Goal: Transaction & Acquisition: Purchase product/service

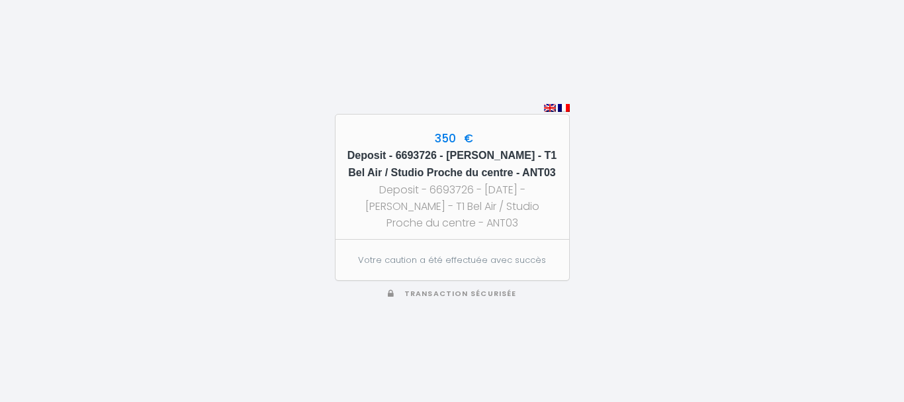
scroll to position [71, 0]
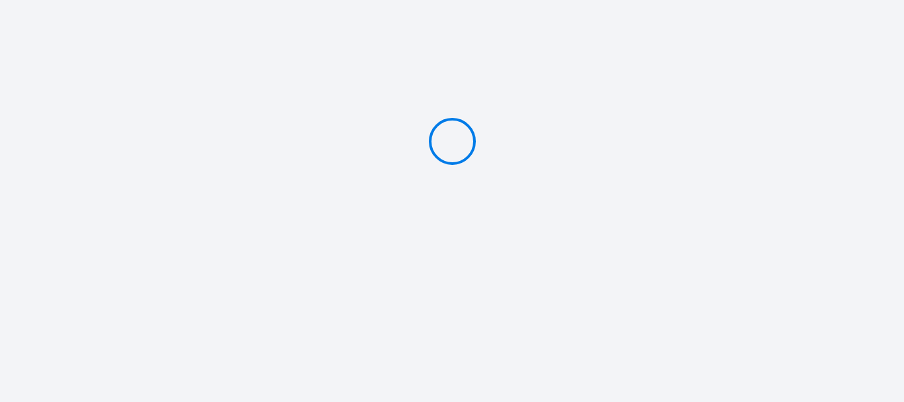
type input "Caution 400 €"
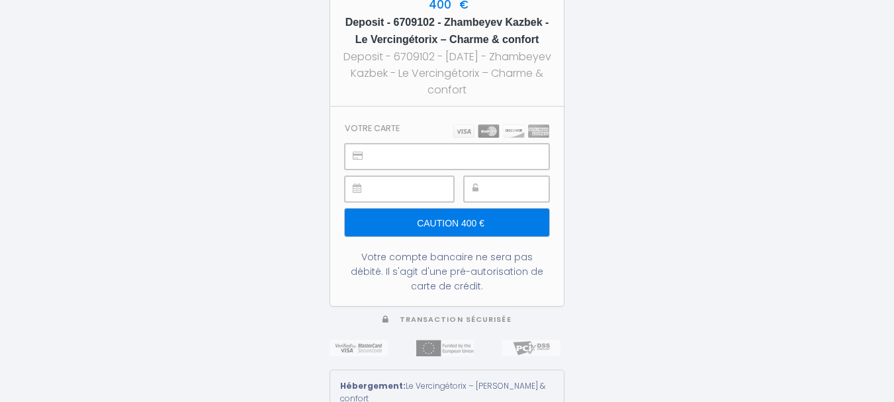
scroll to position [71, 0]
drag, startPoint x: 536, startPoint y: 40, endPoint x: 443, endPoint y: 24, distance: 94.0
type textarea "Zhambeyev Kazbek - Le Vercingétorix – Charme & confort"
click at [443, 24] on h5 "Deposit - 6709102 - Zhambeyev Kazbek - Le Vercingétorix – Charme & confort" at bounding box center [447, 31] width 210 height 34
copy h5 "Zhambeyev Kazbek - Le Vercingétorix – Charme & confort"
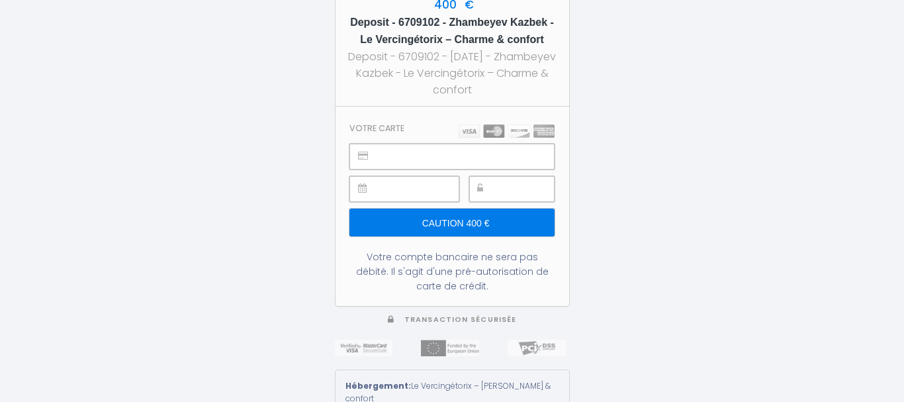
type input "Caution 400 €"
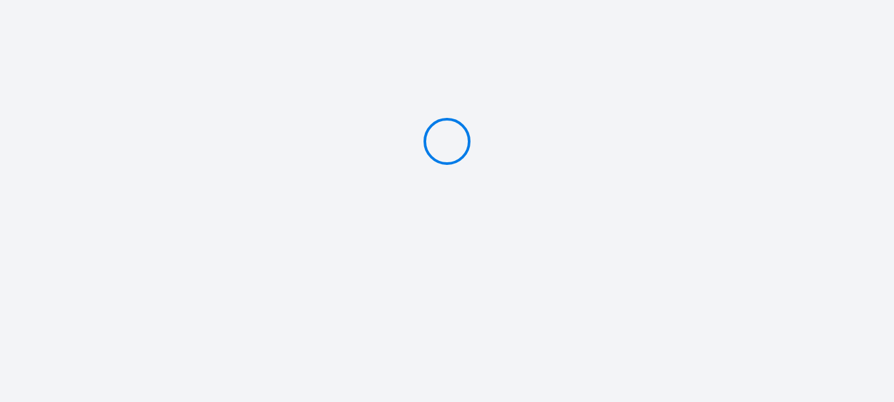
scroll to position [71, 0]
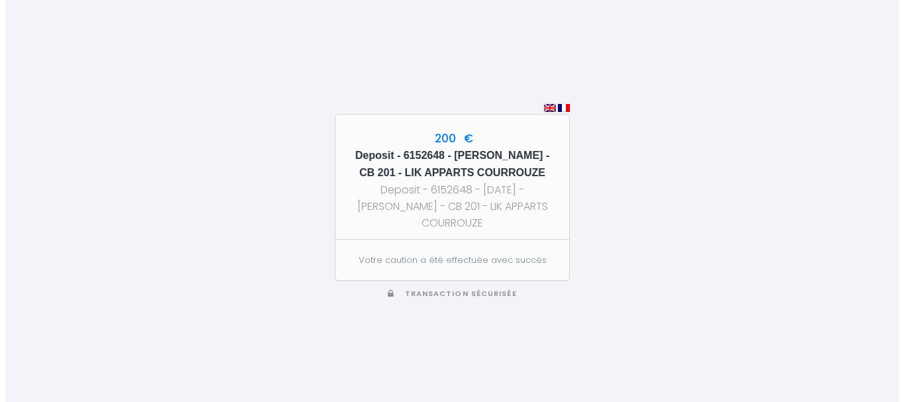
scroll to position [71, 0]
click at [19, 74] on div "350 € Deposit - 6693726 - Jean jacques Payen - T1 Bel Air / Studio Proche du ce…" at bounding box center [452, 201] width 904 height 402
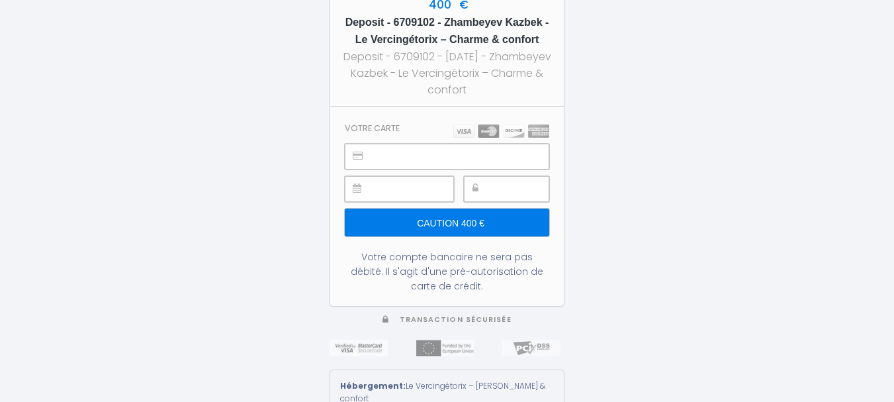
scroll to position [71, 0]
type input "Caution 400 €"
